Goal: Task Accomplishment & Management: Manage account settings

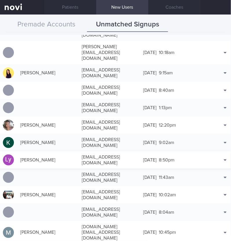
scroll to position [726, 0]
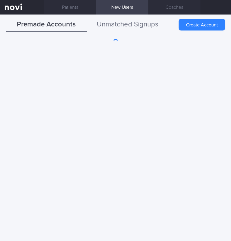
click at [132, 21] on button "Unmatched Signups" at bounding box center [127, 24] width 81 height 15
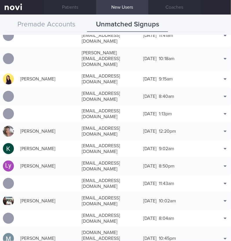
scroll to position [745, 0]
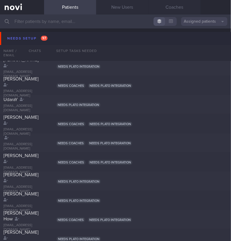
click at [61, 22] on input "text" at bounding box center [115, 22] width 231 height 14
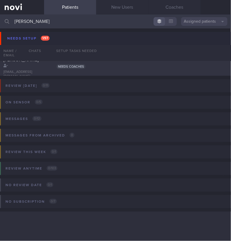
type input "[PERSON_NAME]"
click at [202, 24] on button "Assigned patients" at bounding box center [204, 21] width 46 height 9
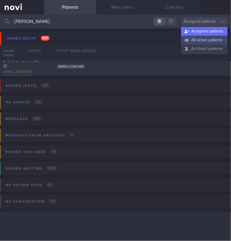
click at [202, 37] on button "All active patients" at bounding box center [204, 40] width 46 height 9
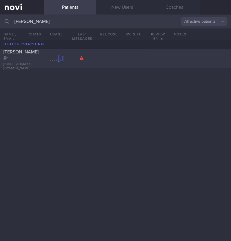
click at [127, 61] on div at bounding box center [132, 58] width 25 height 6
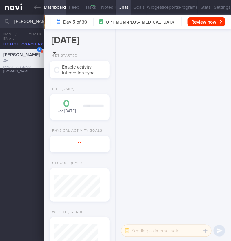
scroll to position [-641, 0]
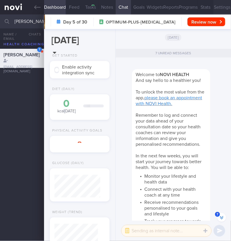
click at [214, 8] on button "Settings" at bounding box center [223, 7] width 18 height 15
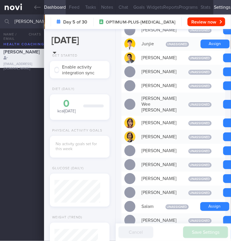
scroll to position [363, 0]
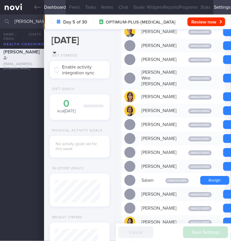
click at [207, 22] on button "Assign" at bounding box center [215, 17] width 29 height 9
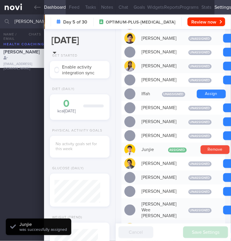
scroll to position [133, 0]
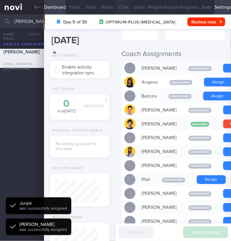
scroll to position [23, 46]
click at [124, 10] on button "Chat" at bounding box center [124, 7] width 16 height 15
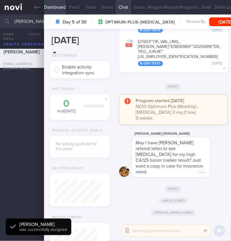
click at [124, 231] on button "button" at bounding box center [127, 231] width 10 height 10
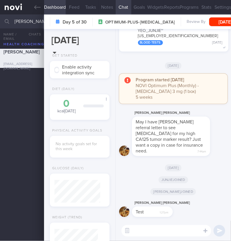
click at [185, 229] on textarea at bounding box center [167, 231] width 90 height 12
type textarea "Hi:)"
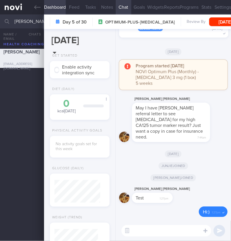
click at [206, 152] on div "[DATE]" at bounding box center [173, 152] width 109 height 12
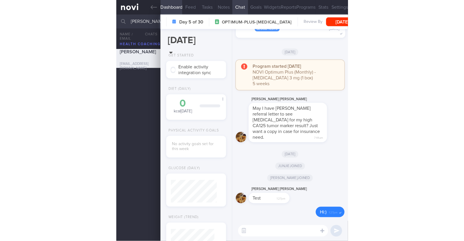
scroll to position [57, 116]
